Goal: Use online tool/utility: Utilize a website feature to perform a specific function

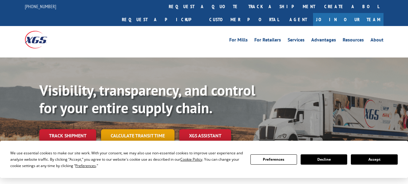
click at [139, 129] on link "Calculate transit time" at bounding box center [138, 135] width 74 height 13
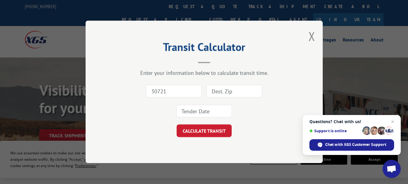
type input "30721"
click at [225, 93] on input at bounding box center [235, 91] width 56 height 13
type input "16105"
click at [201, 107] on input at bounding box center [204, 111] width 56 height 13
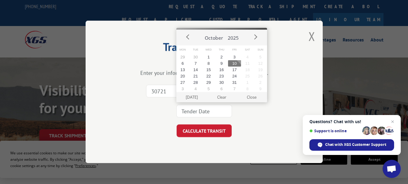
click at [234, 62] on button "10" at bounding box center [234, 63] width 13 height 6
type input "[DATE]"
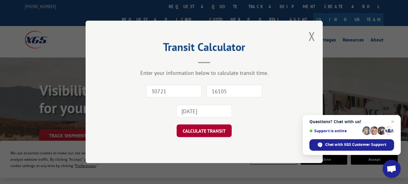
click at [207, 129] on button "CALCULATE TRANSIT" at bounding box center [204, 131] width 55 height 13
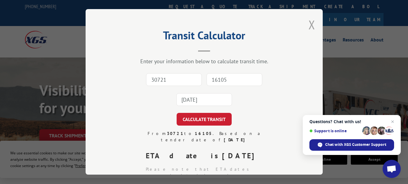
click at [309, 23] on button "Close modal" at bounding box center [312, 25] width 7 height 16
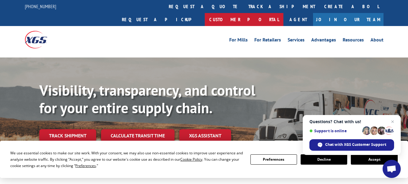
click at [284, 13] on link "Customer Portal" at bounding box center [244, 19] width 79 height 13
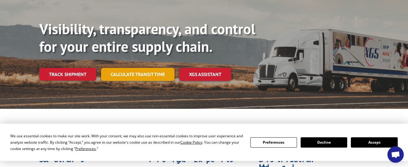
scroll to position [61, 0]
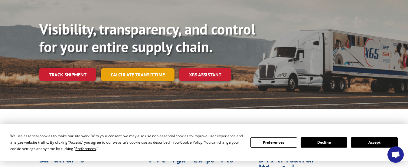
click at [143, 68] on link "Calculate transit time" at bounding box center [138, 74] width 74 height 13
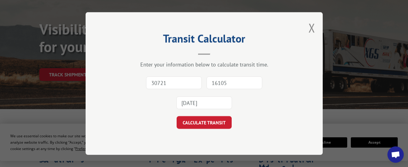
type input "30721"
click at [220, 84] on input "16105" at bounding box center [235, 82] width 56 height 13
type input "98236"
click at [199, 103] on input "[DATE]" at bounding box center [204, 102] width 56 height 13
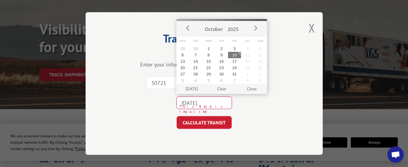
click at [235, 54] on button "10" at bounding box center [234, 55] width 13 height 6
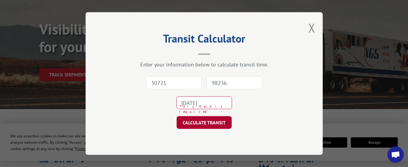
click at [217, 123] on button "CALCULATE TRANSIT" at bounding box center [204, 122] width 55 height 13
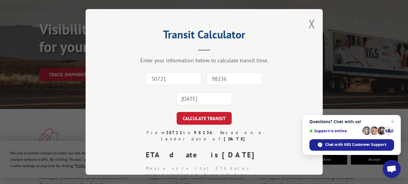
scroll to position [0, 0]
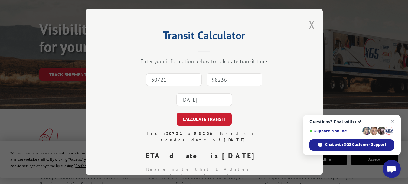
click at [309, 22] on button "Close modal" at bounding box center [312, 25] width 7 height 16
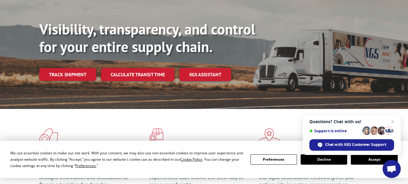
click at [161, 68] on link "Calculate transit time" at bounding box center [138, 74] width 74 height 13
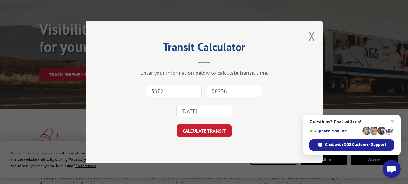
type input "30721"
click at [217, 92] on input "98236" at bounding box center [235, 91] width 56 height 13
type input "49088"
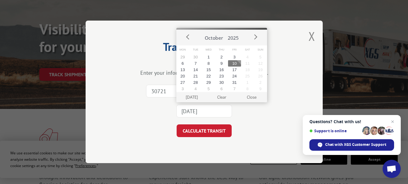
click at [200, 111] on input "[DATE]" at bounding box center [204, 111] width 56 height 13
click at [237, 62] on button "10" at bounding box center [234, 63] width 13 height 6
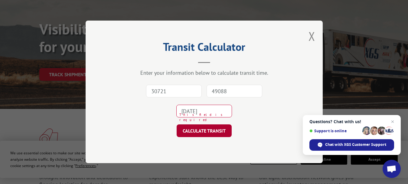
click at [202, 130] on button "CALCULATE TRANSIT" at bounding box center [204, 131] width 55 height 13
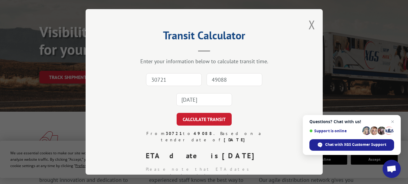
scroll to position [58, 0]
click at [310, 23] on button "Close modal" at bounding box center [312, 25] width 7 height 16
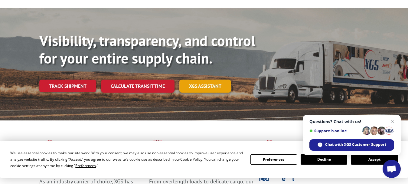
scroll to position [0, 0]
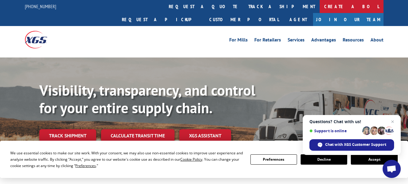
click at [320, 5] on link "Create a BOL" at bounding box center [352, 6] width 64 height 13
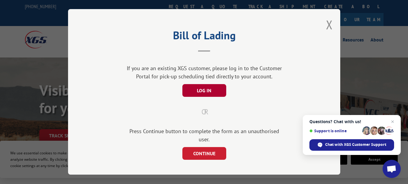
click at [214, 88] on button "LOG IN" at bounding box center [204, 90] width 44 height 13
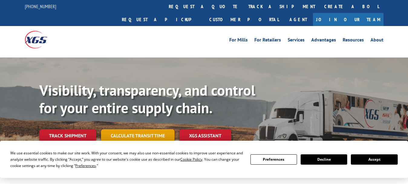
click at [151, 129] on link "Calculate transit time" at bounding box center [138, 135] width 74 height 13
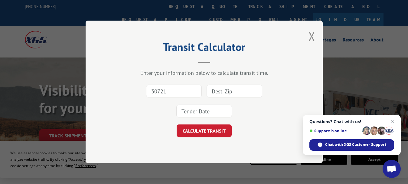
type input "30721"
click at [223, 89] on input at bounding box center [235, 91] width 56 height 13
type input "63069"
click at [198, 112] on input at bounding box center [204, 111] width 56 height 13
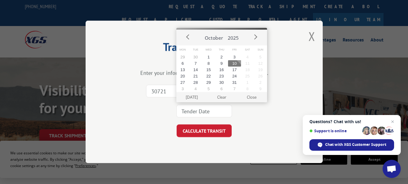
click at [236, 61] on button "10" at bounding box center [234, 63] width 13 height 6
type input "[DATE]"
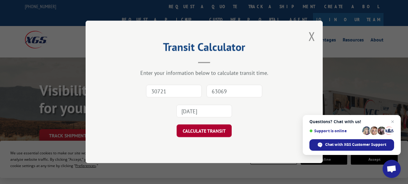
click at [213, 131] on button "CALCULATE TRANSIT" at bounding box center [204, 131] width 55 height 13
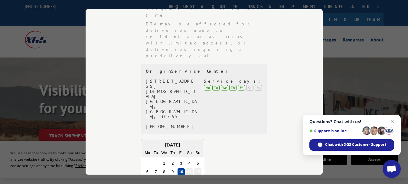
scroll to position [222, 0]
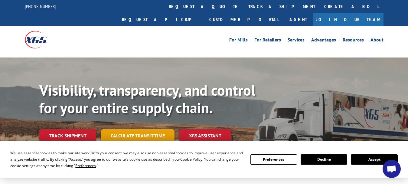
click at [146, 129] on link "Calculate transit time" at bounding box center [138, 135] width 74 height 13
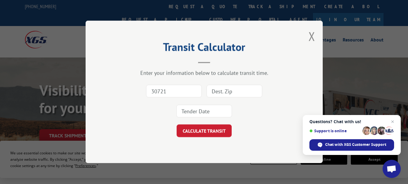
type input "30721"
click at [216, 89] on input at bounding box center [235, 91] width 56 height 13
type input "17068"
click at [202, 111] on input at bounding box center [204, 111] width 56 height 13
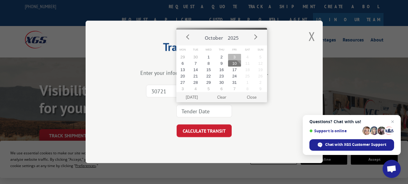
click at [237, 60] on button "3" at bounding box center [234, 57] width 13 height 6
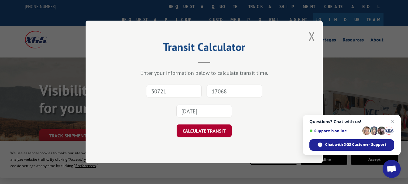
click at [212, 131] on button "CALCULATE TRANSIT" at bounding box center [204, 131] width 55 height 13
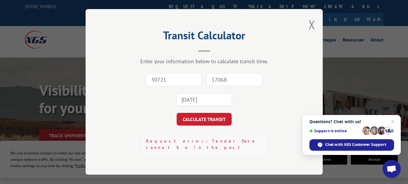
click at [204, 102] on input "2025-10-03" at bounding box center [204, 100] width 56 height 13
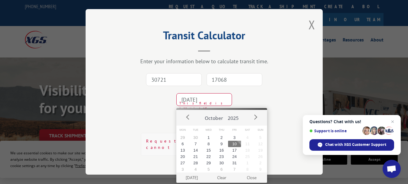
click at [235, 143] on button "10" at bounding box center [234, 144] width 13 height 6
type input "[DATE]"
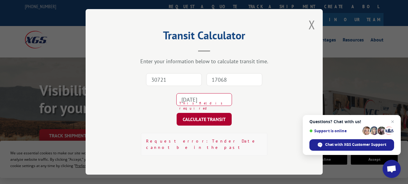
click at [222, 122] on button "CALCULATE TRANSIT" at bounding box center [204, 119] width 55 height 13
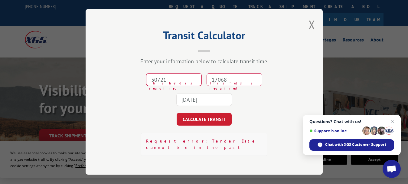
click at [185, 75] on input "30721" at bounding box center [174, 80] width 56 height 13
type input "30721"
click at [214, 77] on input "17068" at bounding box center [235, 80] width 56 height 13
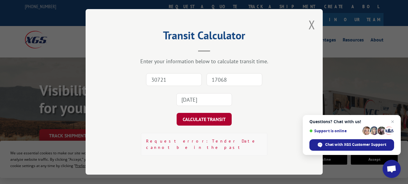
type input "17068"
click at [212, 117] on button "CALCULATE TRANSIT" at bounding box center [204, 119] width 55 height 13
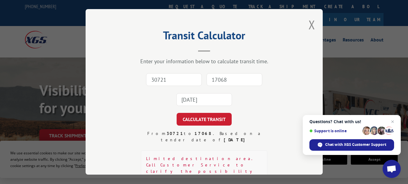
click at [172, 77] on input "30721" at bounding box center [174, 80] width 56 height 13
type input "30721"
click at [215, 77] on input "17068" at bounding box center [235, 80] width 56 height 13
type input "17068"
click at [196, 96] on input "[DATE]" at bounding box center [204, 100] width 56 height 13
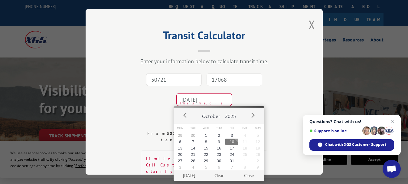
click at [232, 142] on button "10" at bounding box center [231, 142] width 13 height 6
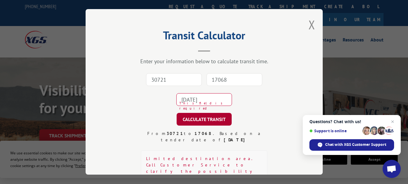
click at [210, 117] on button "CALCULATE TRANSIT" at bounding box center [204, 119] width 55 height 13
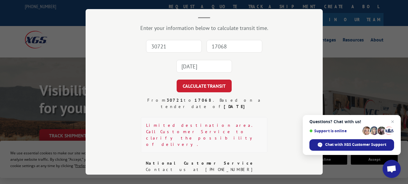
scroll to position [34, 0]
